Goal: Navigation & Orientation: Find specific page/section

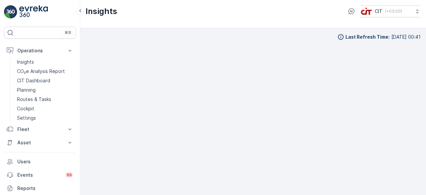
scroll to position [5, 0]
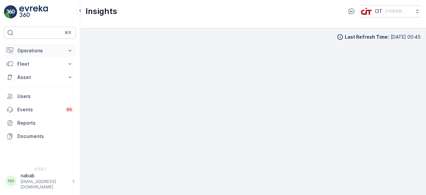
click at [36, 50] on p "Operations" at bounding box center [39, 50] width 45 height 7
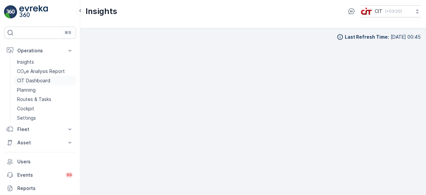
click at [46, 78] on p "CIT Dashboard" at bounding box center [33, 80] width 33 height 7
click at [39, 47] on p "Operations" at bounding box center [39, 50] width 45 height 7
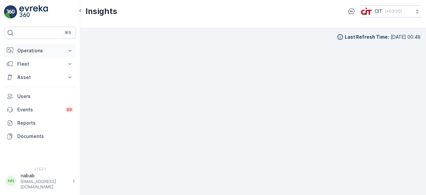
click at [31, 50] on p "Operations" at bounding box center [39, 50] width 45 height 7
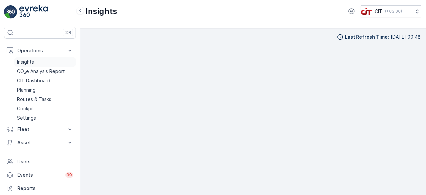
click at [25, 61] on p "Insights" at bounding box center [25, 62] width 17 height 7
